Goal: Navigation & Orientation: Understand site structure

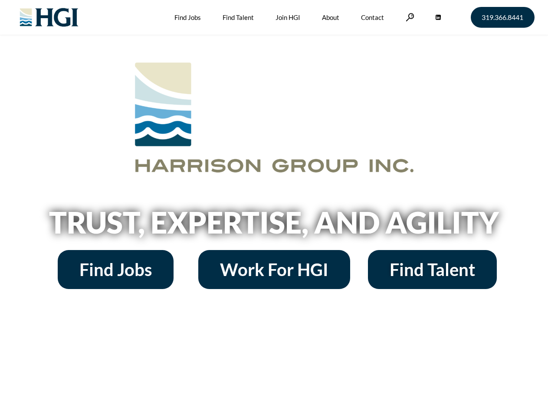
click at [274, 208] on h2 "Trust, Expertise, and Agility" at bounding box center [274, 222] width 494 height 29
click at [408, 17] on link at bounding box center [409, 17] width 9 height 8
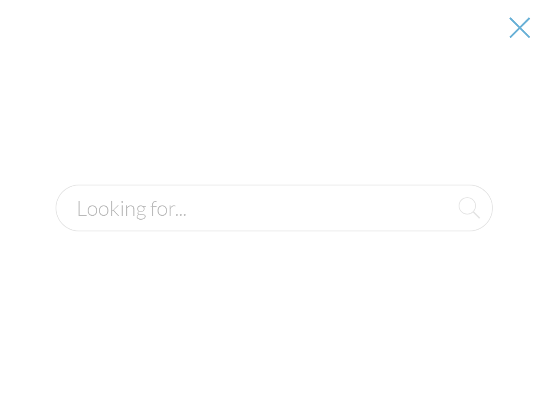
click at [274, 225] on h2 "Trust, Expertise, and Agility" at bounding box center [274, 222] width 494 height 29
